Goal: Find specific page/section: Find specific page/section

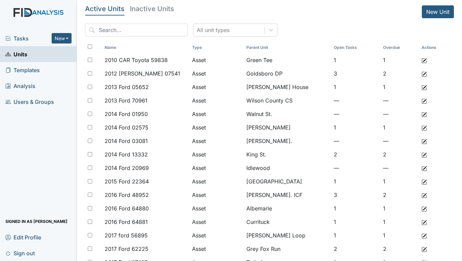
click at [22, 38] on span "Tasks" at bounding box center [28, 38] width 46 height 8
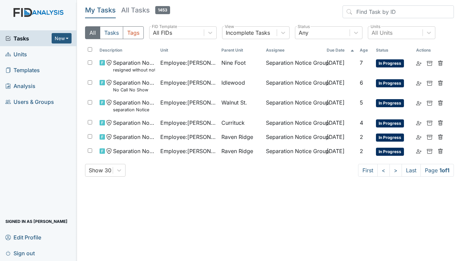
click at [21, 55] on span "Units" at bounding box center [16, 54] width 22 height 10
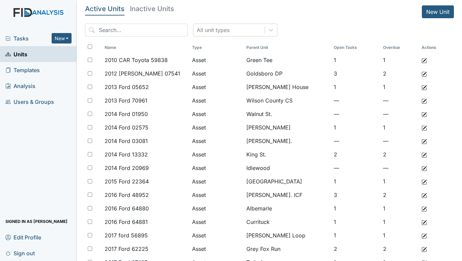
click at [20, 41] on span "Tasks" at bounding box center [28, 38] width 46 height 8
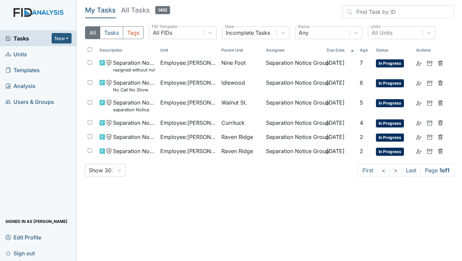
click at [20, 52] on span "Units" at bounding box center [16, 54] width 22 height 10
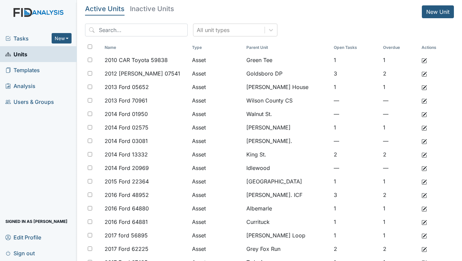
click at [20, 35] on span "Tasks" at bounding box center [28, 38] width 46 height 8
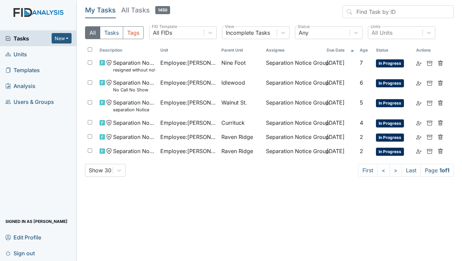
click at [25, 54] on span "Units" at bounding box center [16, 54] width 22 height 10
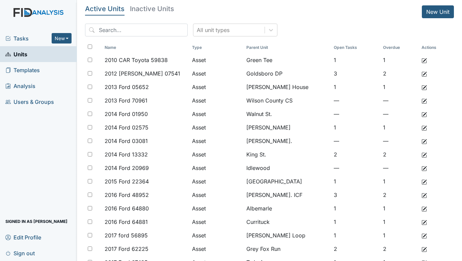
click at [20, 42] on span "Tasks" at bounding box center [28, 38] width 46 height 8
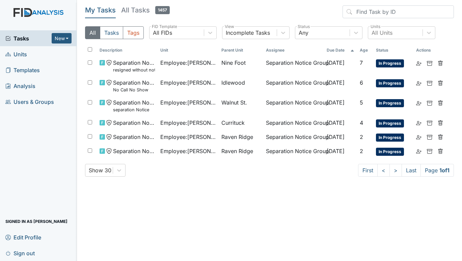
click at [23, 55] on span "Units" at bounding box center [16, 54] width 22 height 10
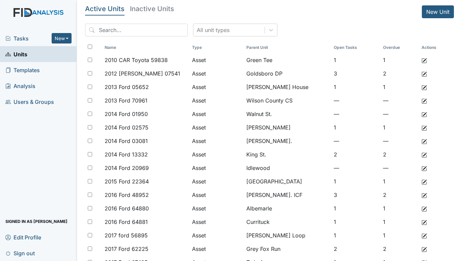
click at [22, 35] on span "Tasks" at bounding box center [28, 38] width 46 height 8
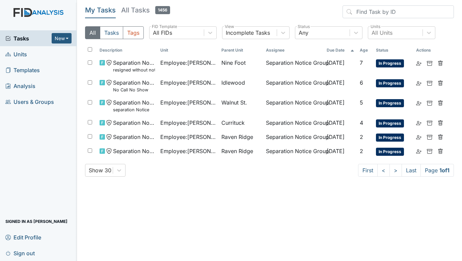
click at [26, 54] on span "Units" at bounding box center [16, 54] width 22 height 10
